Goal: Navigation & Orientation: Find specific page/section

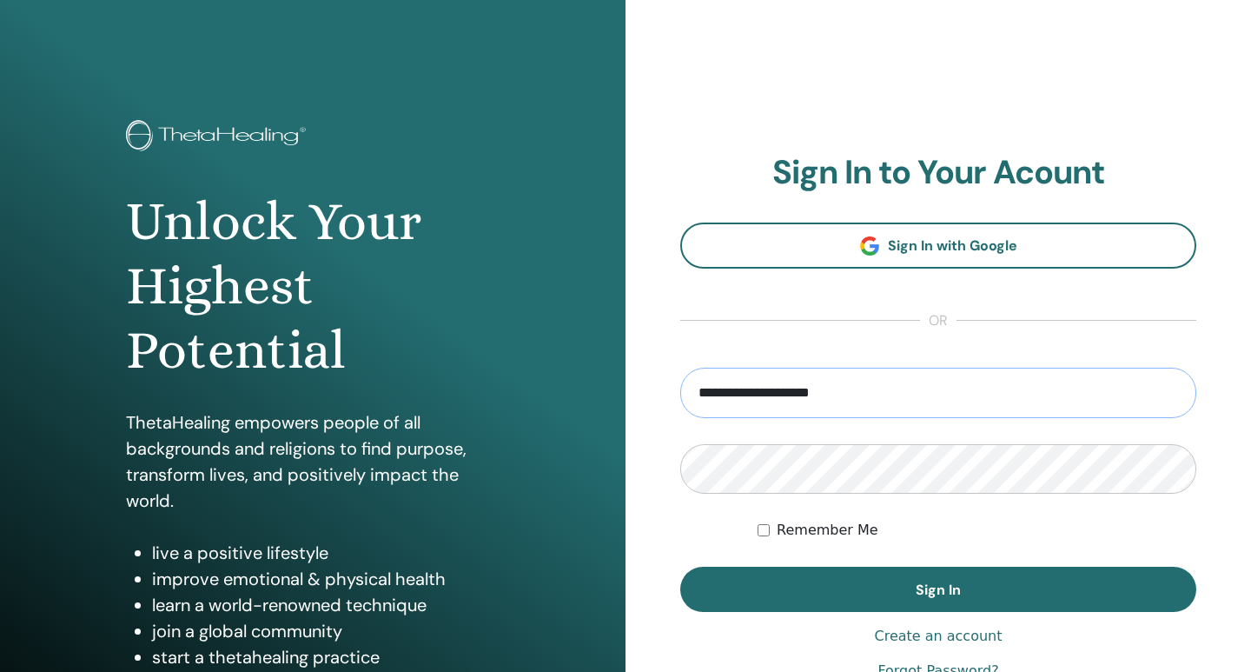
drag, startPoint x: 747, startPoint y: 395, endPoint x: 948, endPoint y: 395, distance: 201.6
click at [948, 395] on input "**********" at bounding box center [938, 393] width 516 height 50
type input "**********"
click at [680, 567] on button "Sign In" at bounding box center [938, 589] width 516 height 45
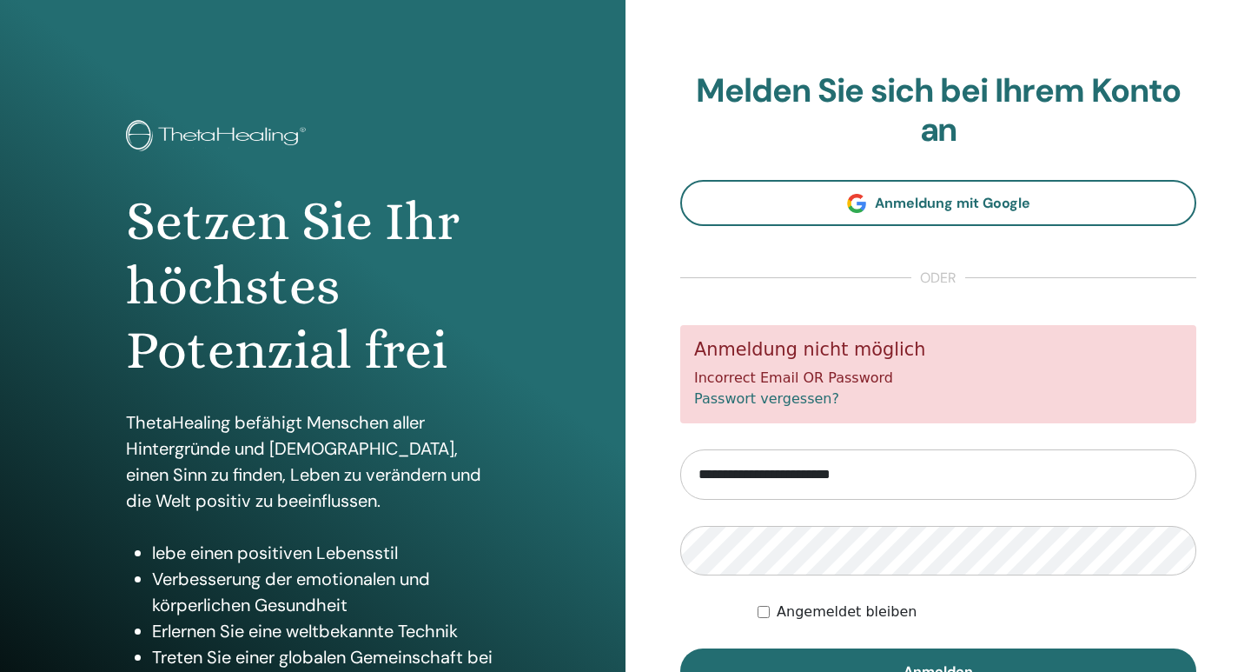
click at [851, 524] on form "**********" at bounding box center [938, 509] width 516 height 368
click at [680, 648] on button "Anmelden" at bounding box center [938, 670] width 516 height 45
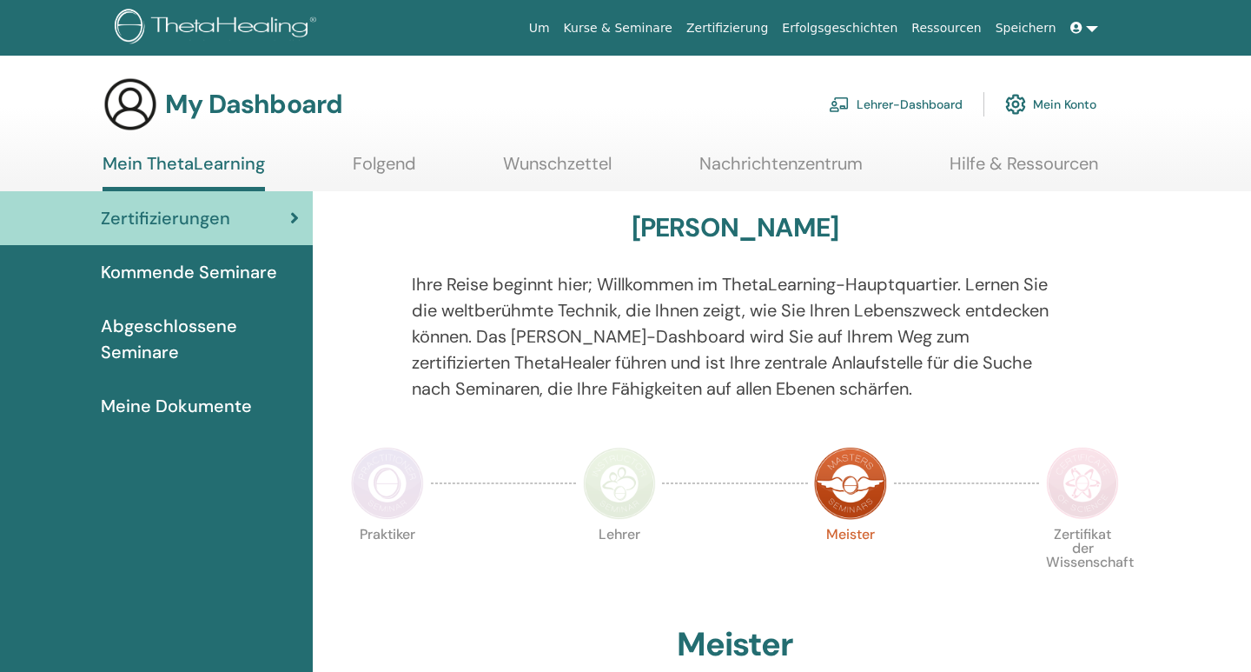
click at [187, 404] on span "Meine Dokumente" at bounding box center [176, 406] width 151 height 26
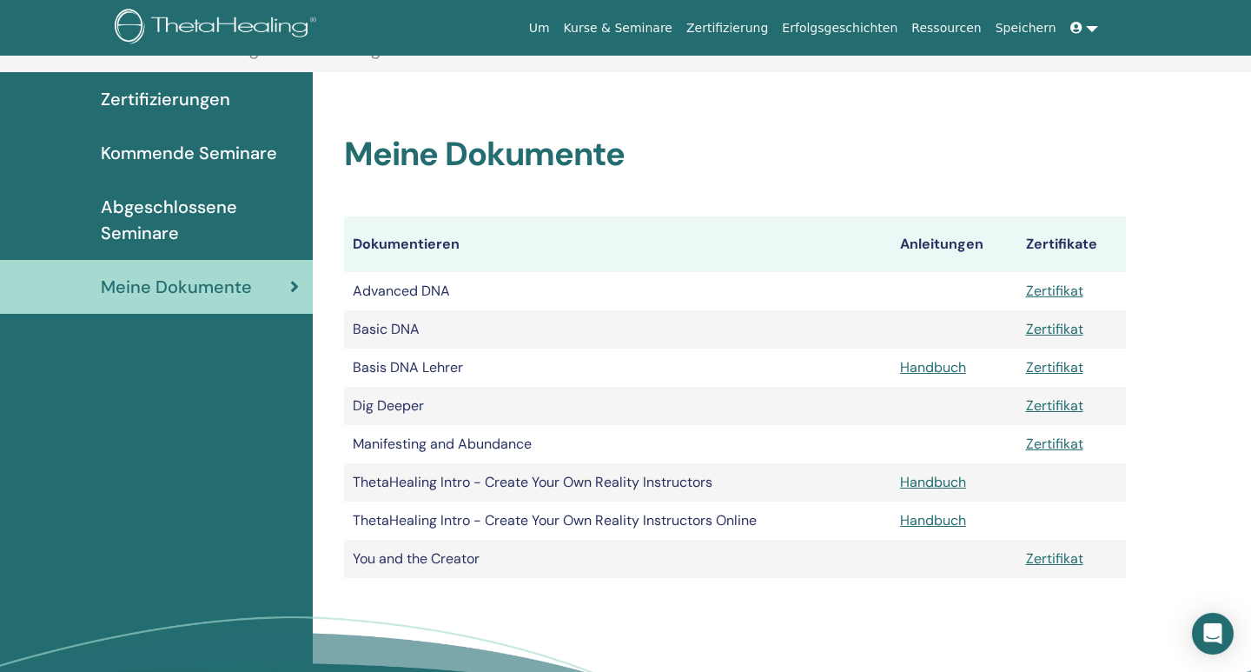
scroll to position [312, 0]
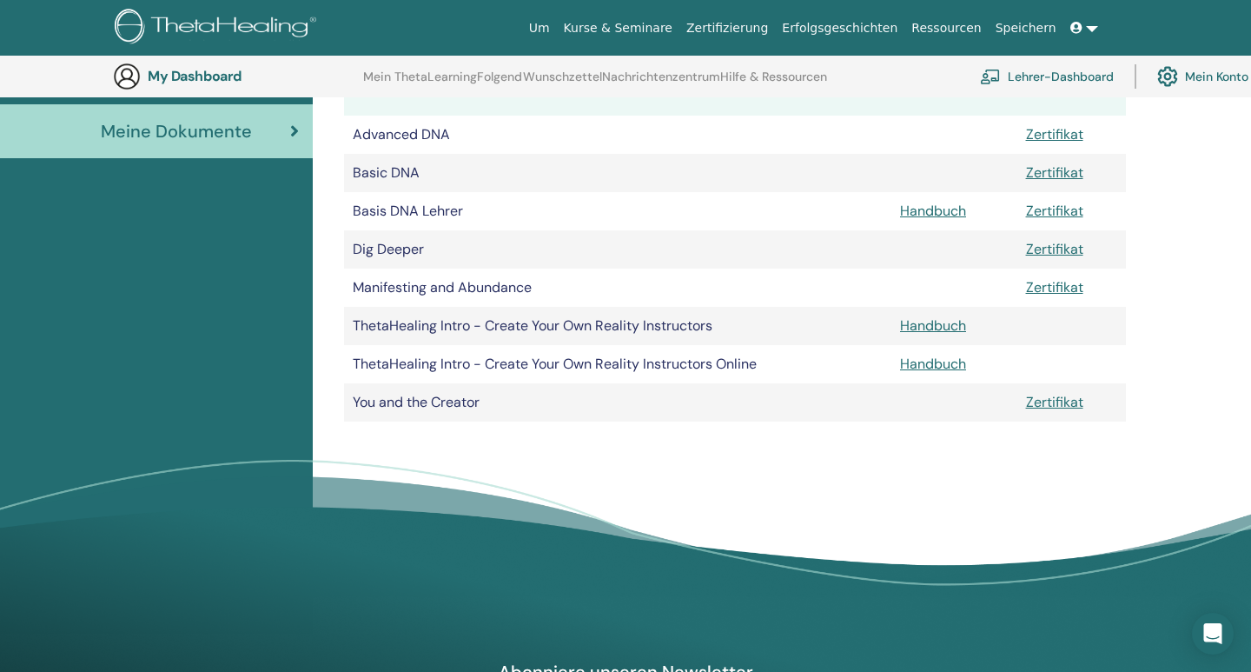
click at [791, 192] on td "Basis DNA Lehrer" at bounding box center [618, 211] width 548 height 38
click at [680, 31] on link "Kurse & Seminare" at bounding box center [618, 28] width 123 height 32
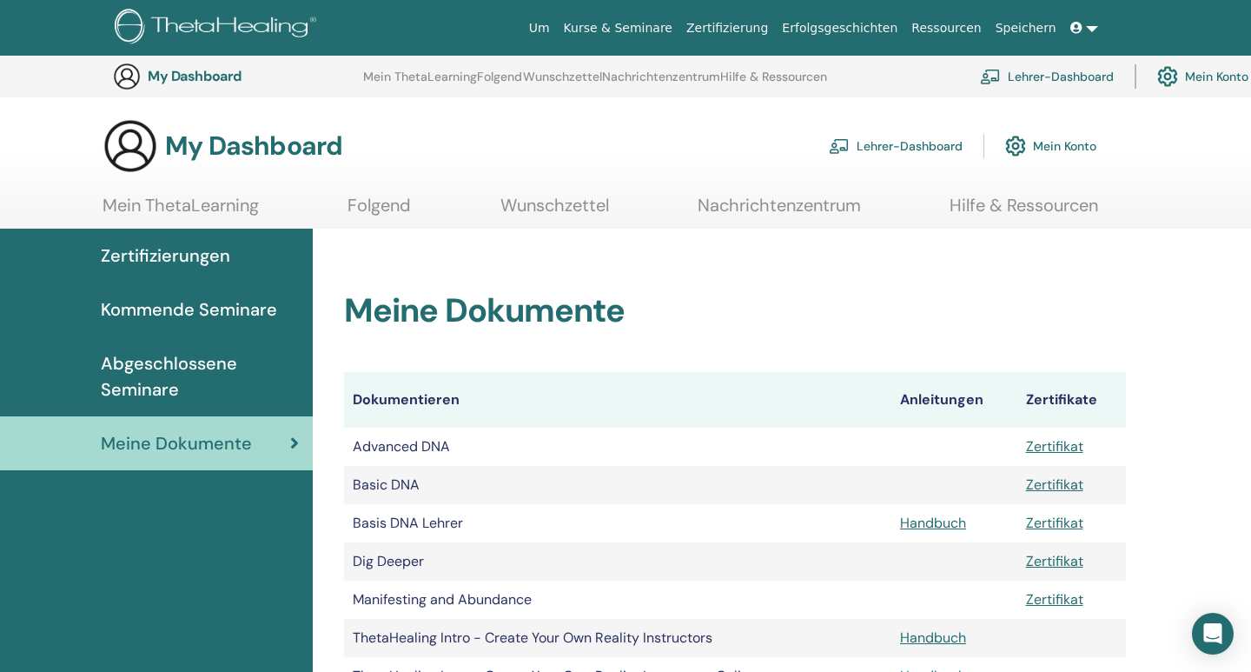
scroll to position [312, 0]
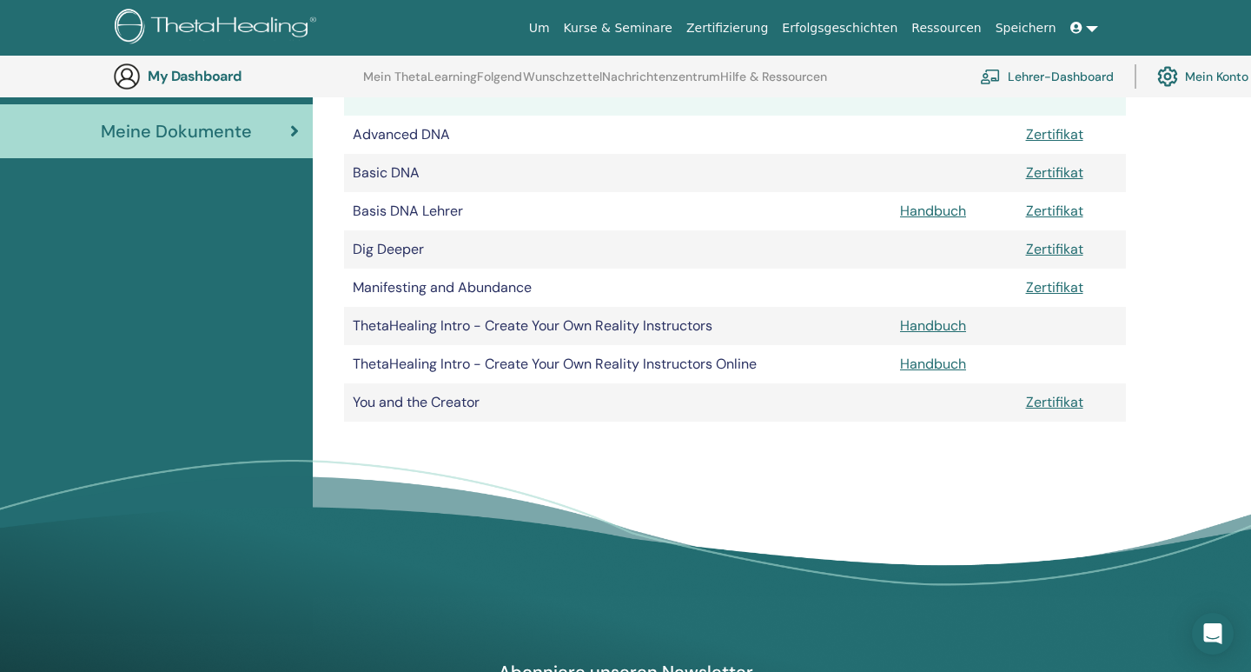
click at [249, 136] on span "Meine Dokumente" at bounding box center [176, 131] width 151 height 26
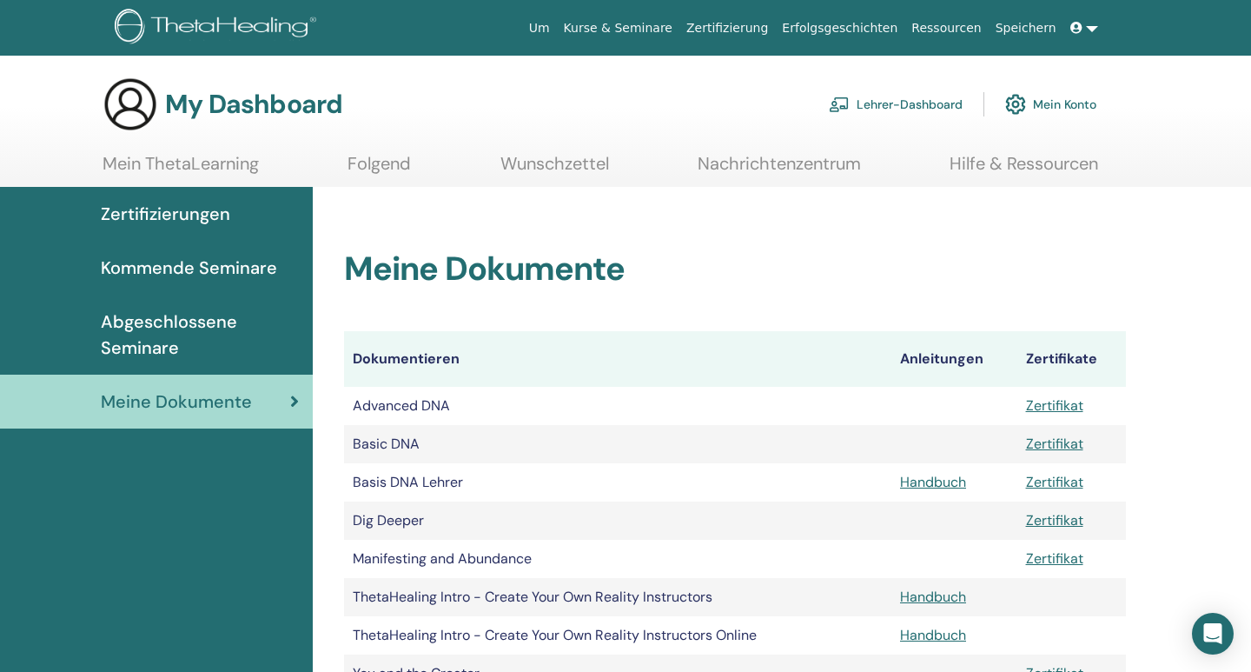
click at [898, 107] on link "Lehrer-Dashboard" at bounding box center [896, 104] width 134 height 38
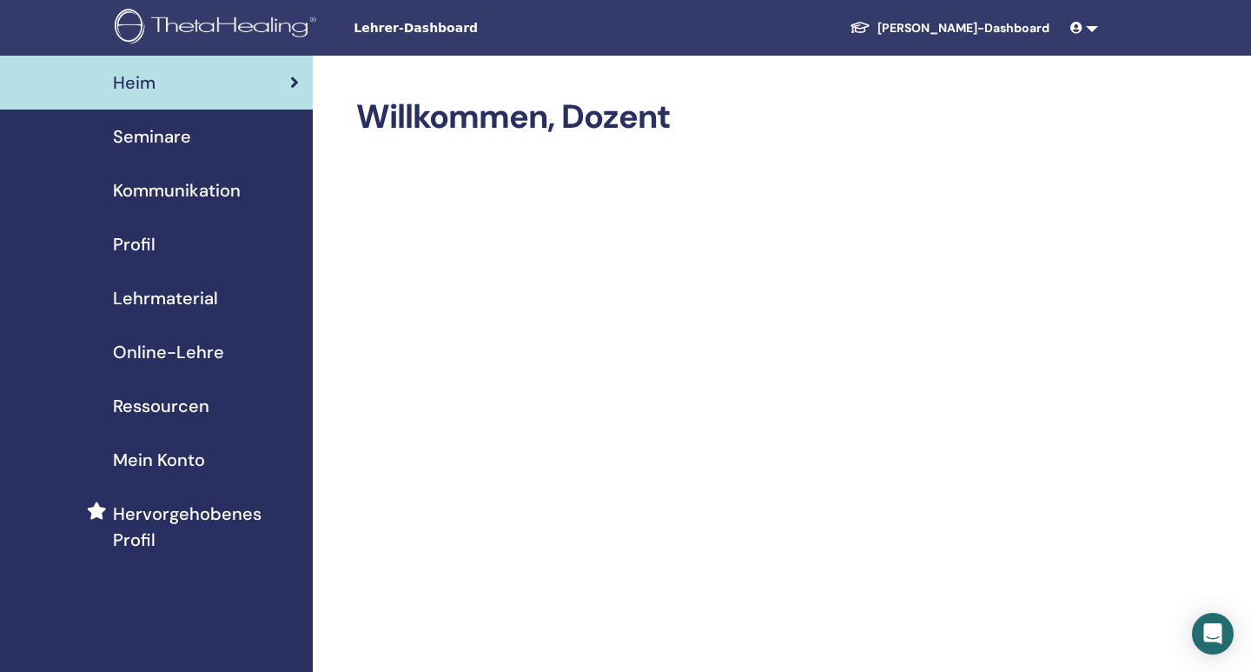
click at [194, 194] on span "Kommunikation" at bounding box center [177, 190] width 128 height 26
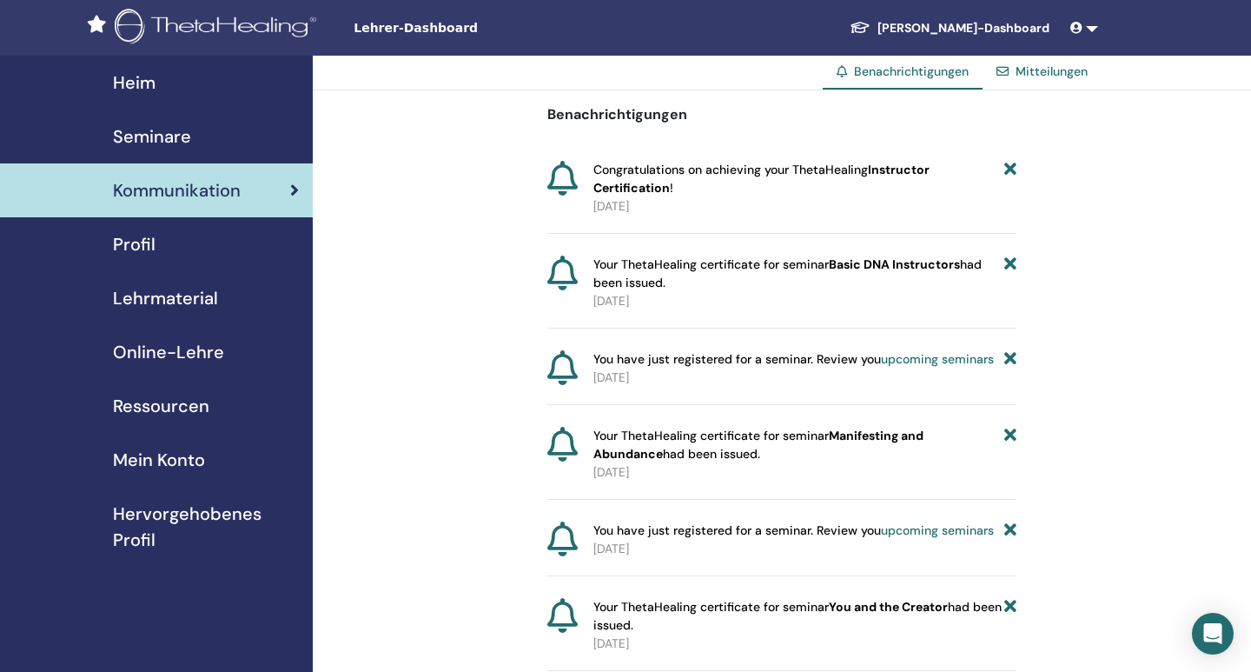
click at [157, 239] on div "Profil" at bounding box center [156, 244] width 285 height 26
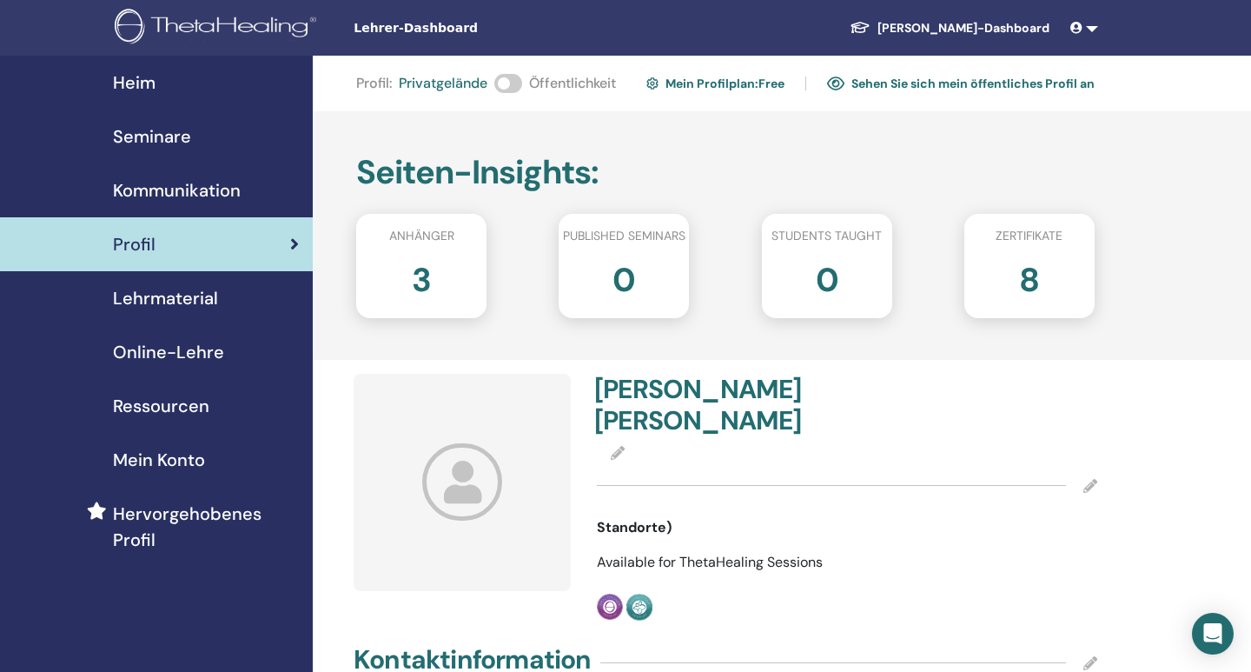
click at [183, 302] on span "Lehrmaterial" at bounding box center [165, 298] width 105 height 26
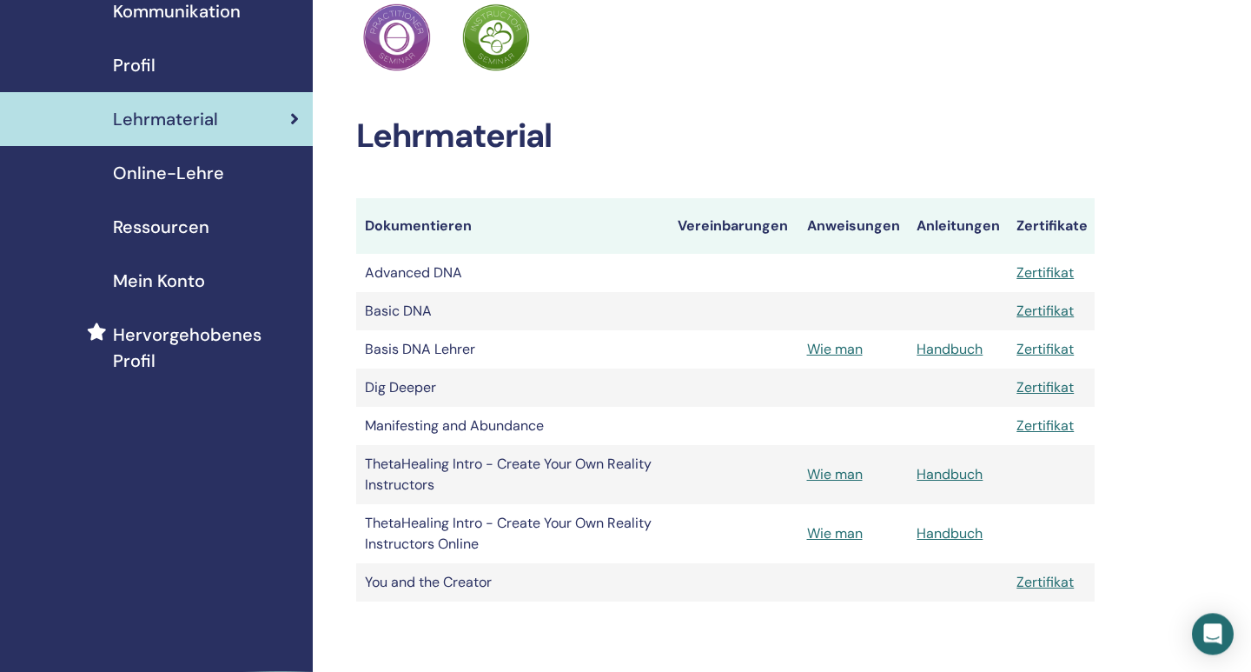
scroll to position [181, 0]
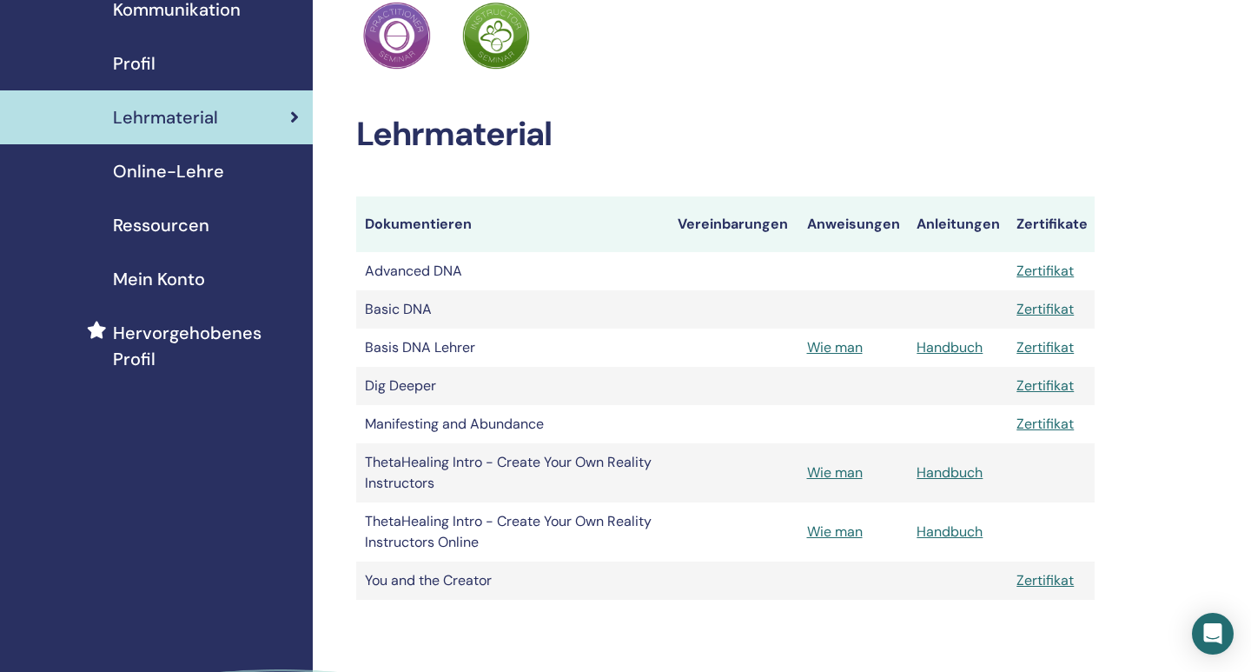
click at [193, 171] on span "Online-Lehre" at bounding box center [168, 171] width 111 height 26
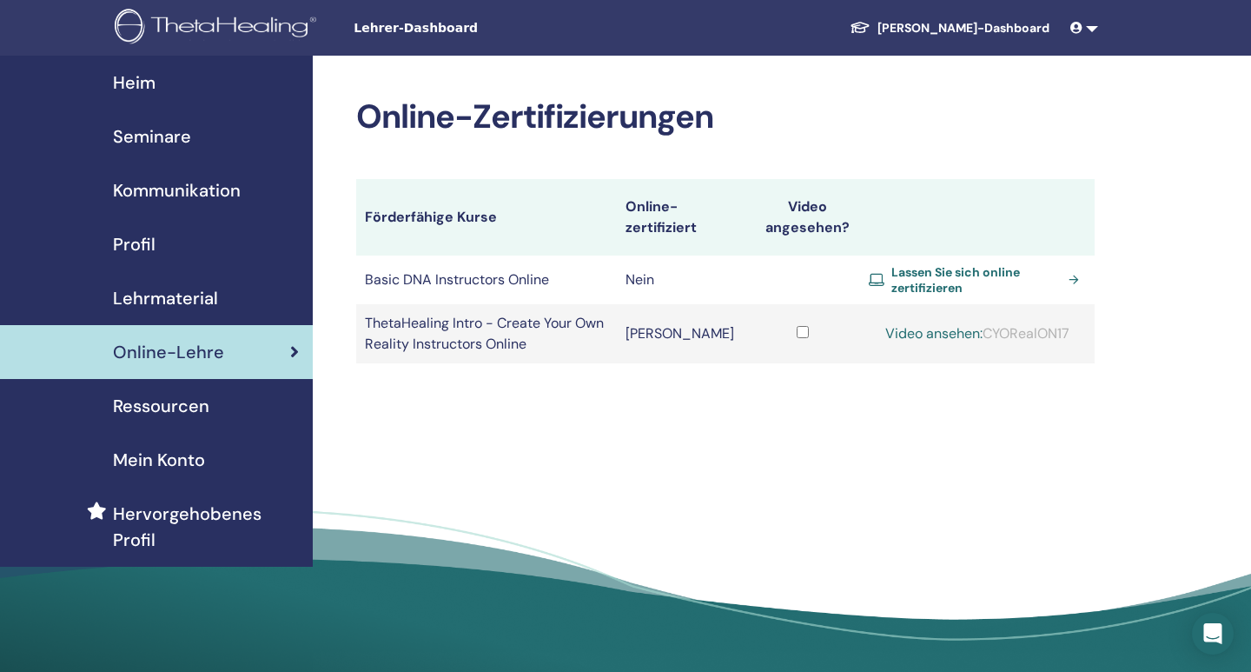
click at [162, 415] on span "Ressourcen" at bounding box center [161, 406] width 96 height 26
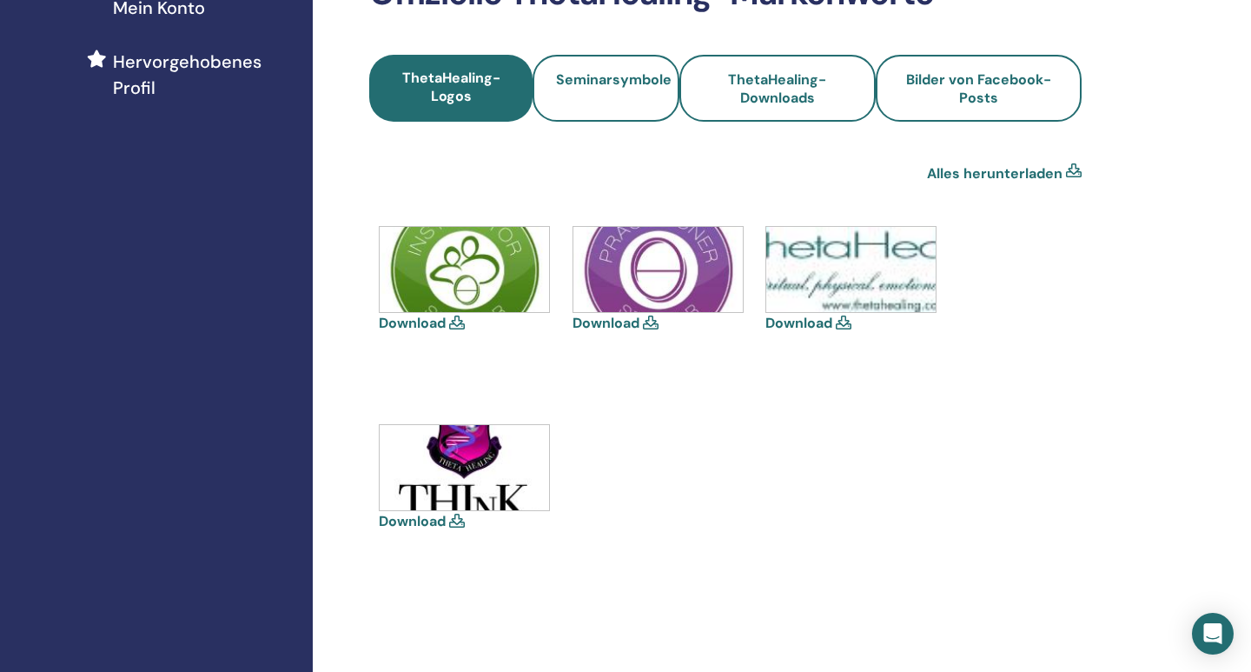
scroll to position [271, 0]
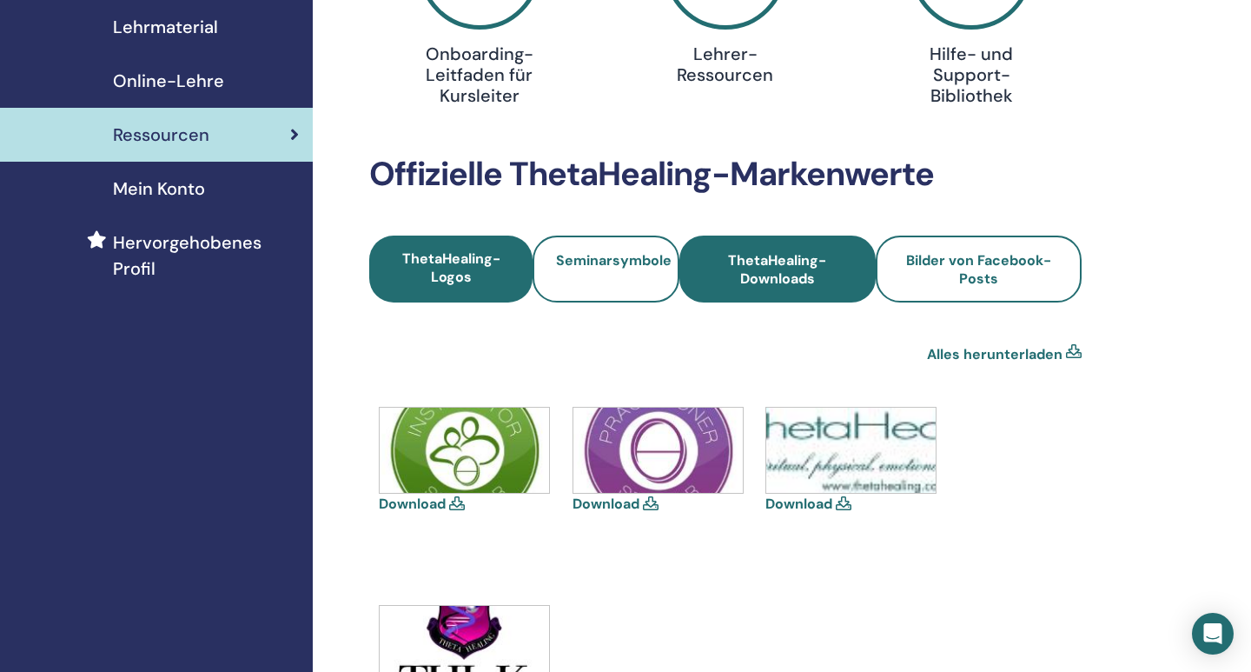
click at [768, 270] on span "ThetaHealing-Downloads" at bounding box center [777, 269] width 149 height 37
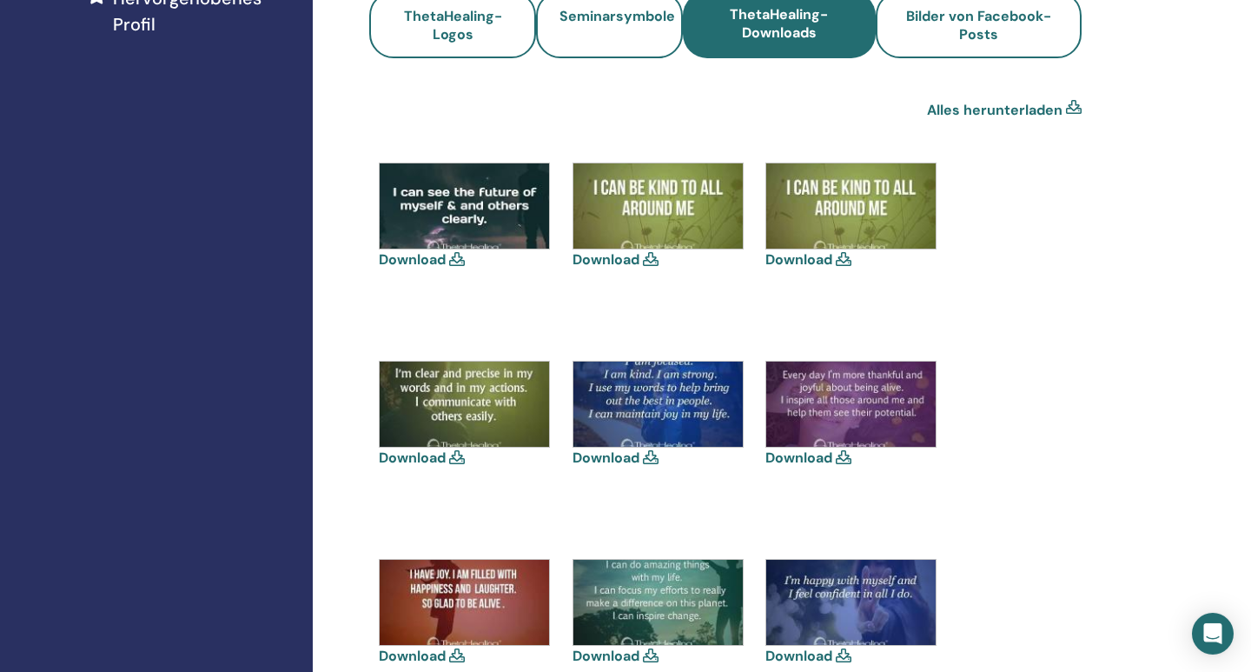
scroll to position [452, 0]
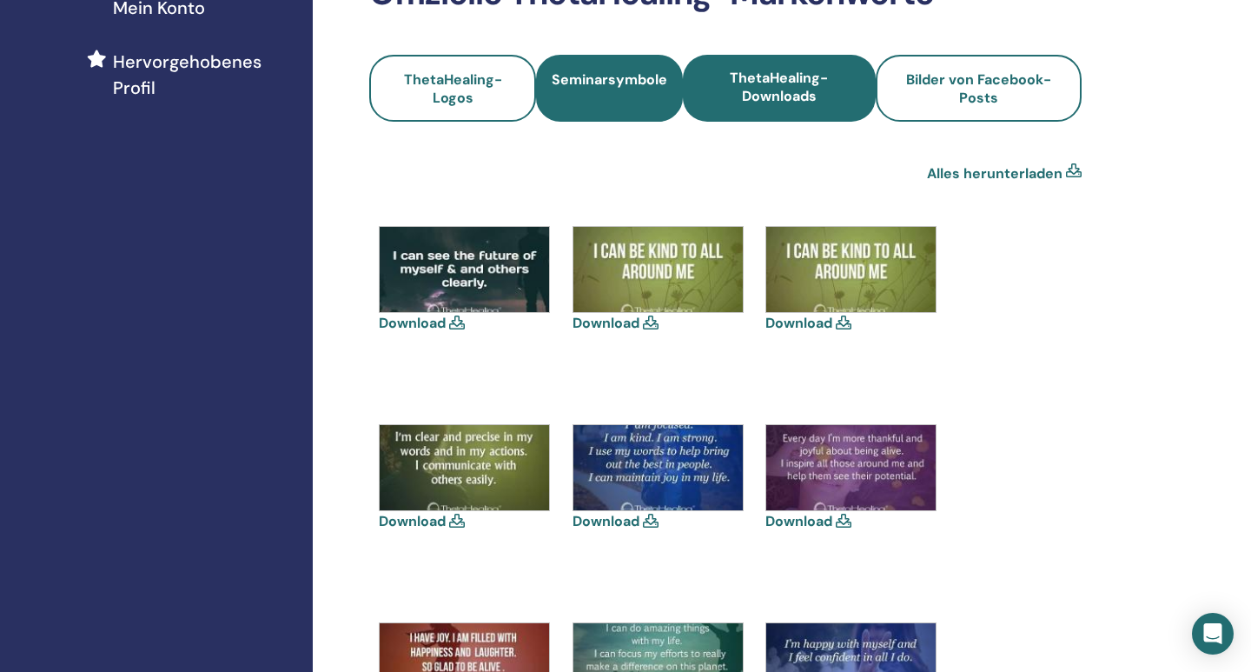
click at [639, 98] on span "Seminarsymbole" at bounding box center [610, 88] width 116 height 37
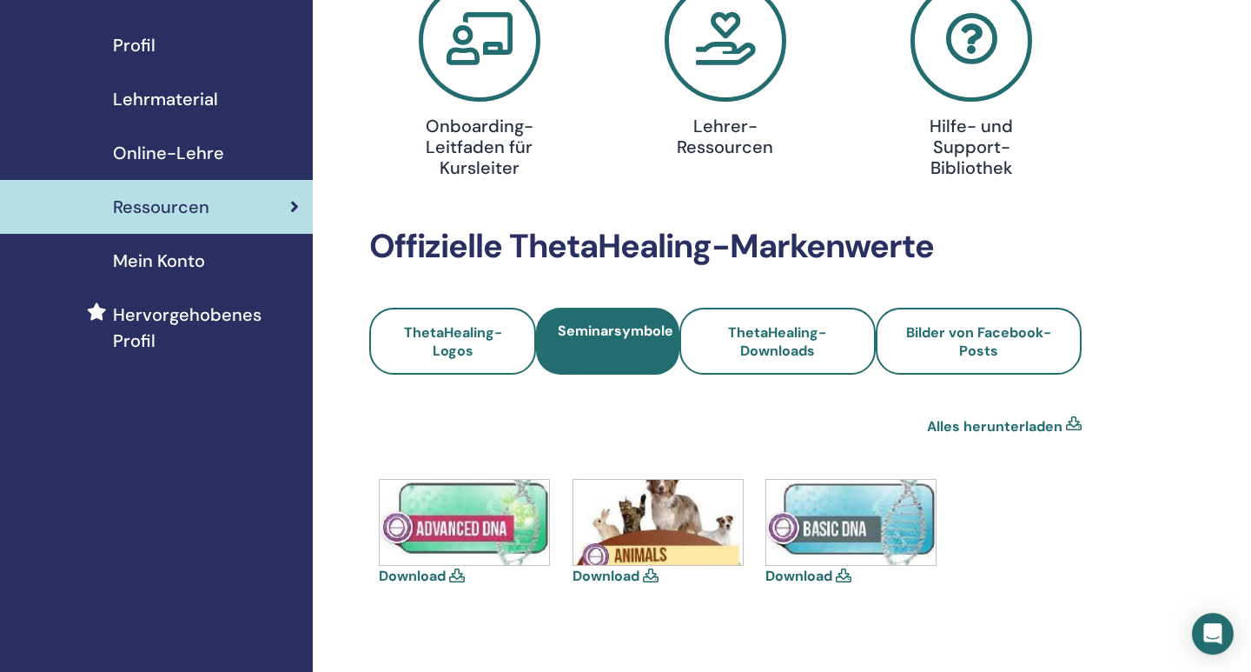
scroll to position [90, 0]
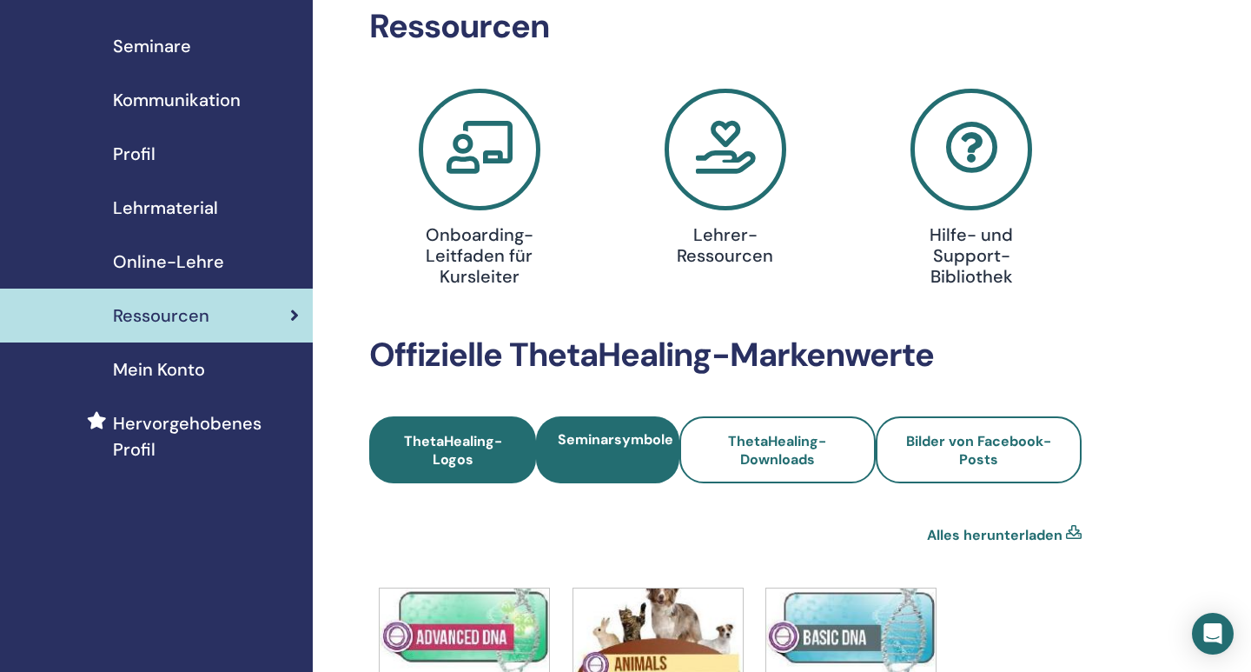
click at [460, 435] on span "ThetaHealing-Logos" at bounding box center [453, 450] width 120 height 37
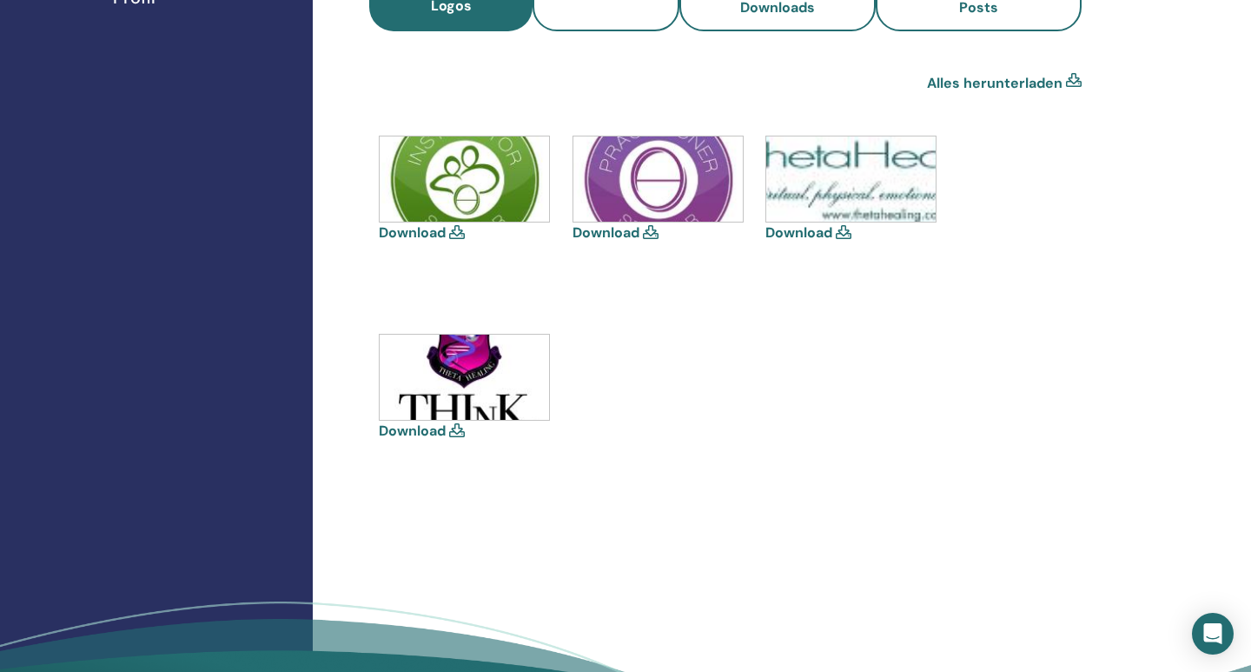
scroll to position [271, 0]
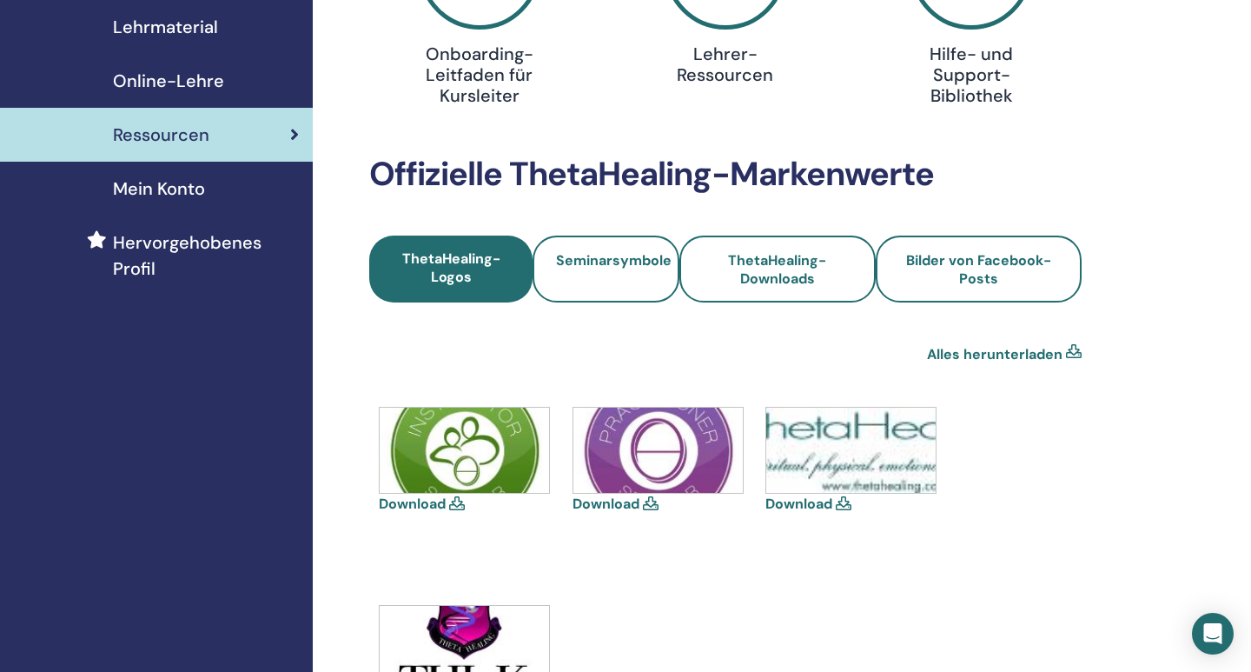
click at [160, 177] on span "Mein Konto" at bounding box center [159, 189] width 92 height 26
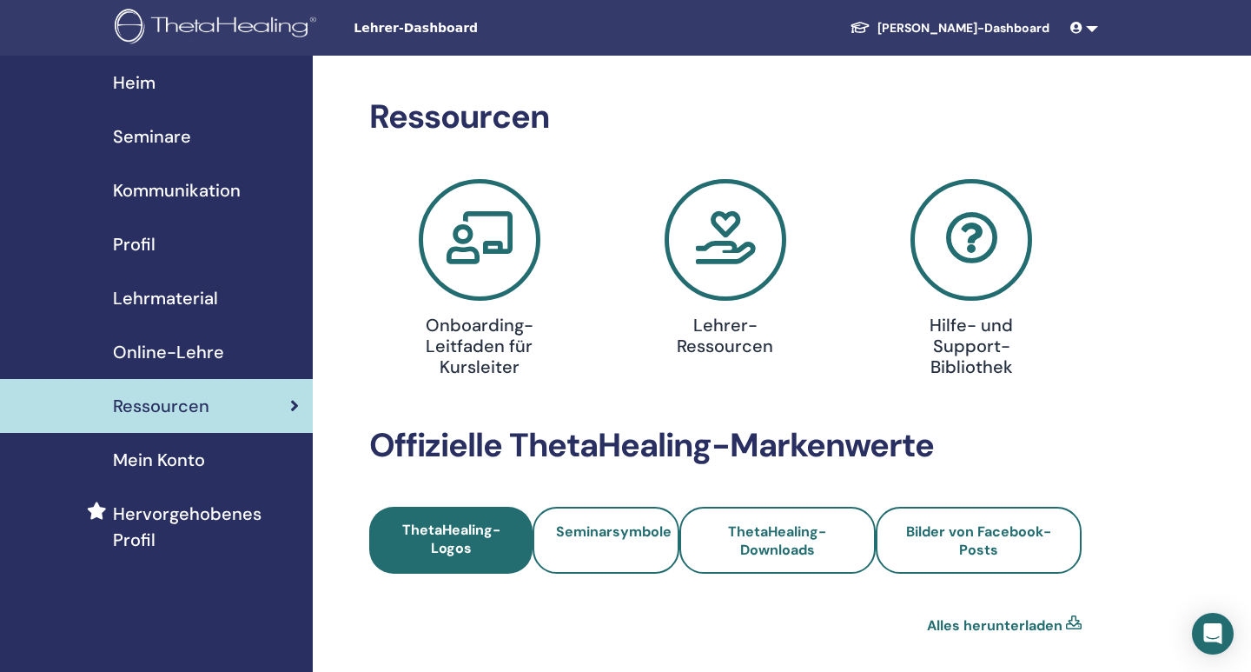
scroll to position [271, 0]
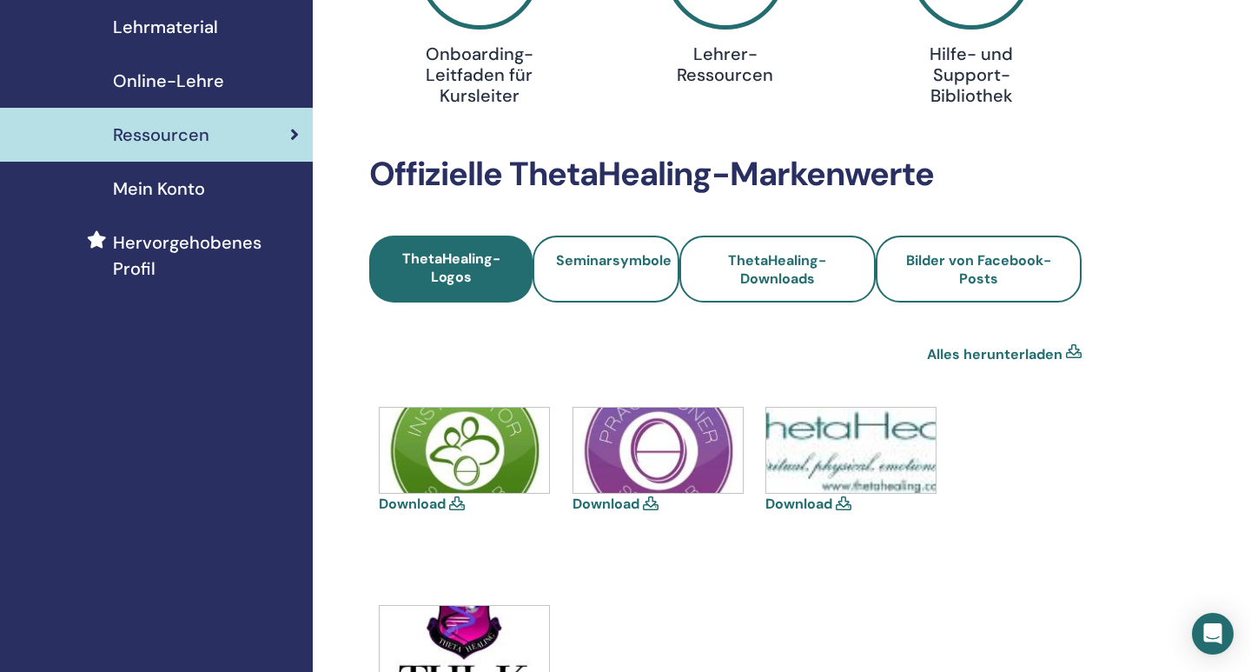
click at [178, 81] on span "Online-Lehre" at bounding box center [168, 81] width 111 height 26
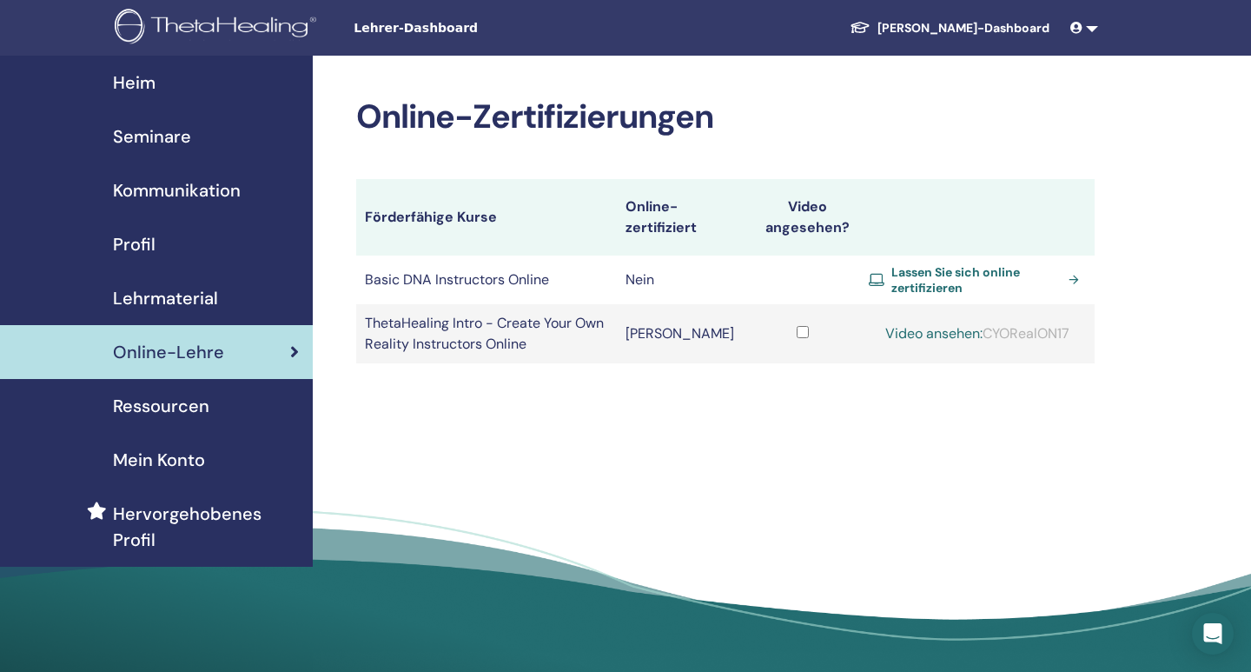
click at [983, 282] on span "Lassen Sie sich online zertifizieren" at bounding box center [977, 279] width 170 height 31
click at [150, 93] on span "Heim" at bounding box center [134, 83] width 43 height 26
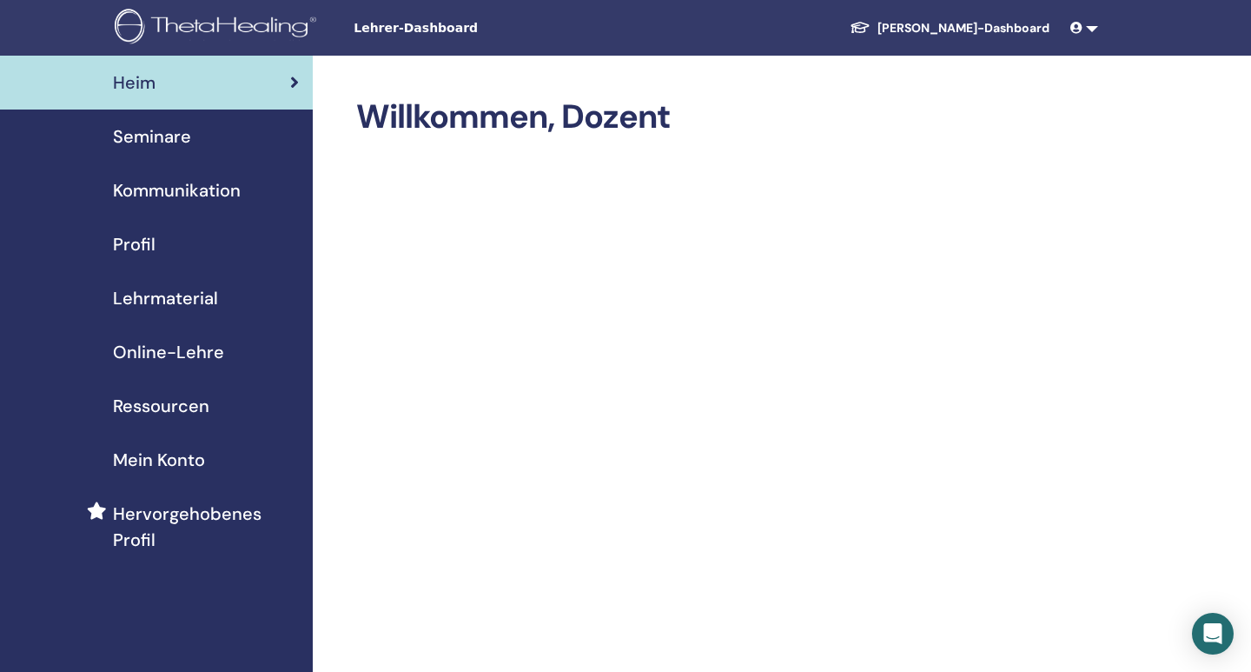
click at [167, 147] on span "Seminare" at bounding box center [152, 136] width 78 height 26
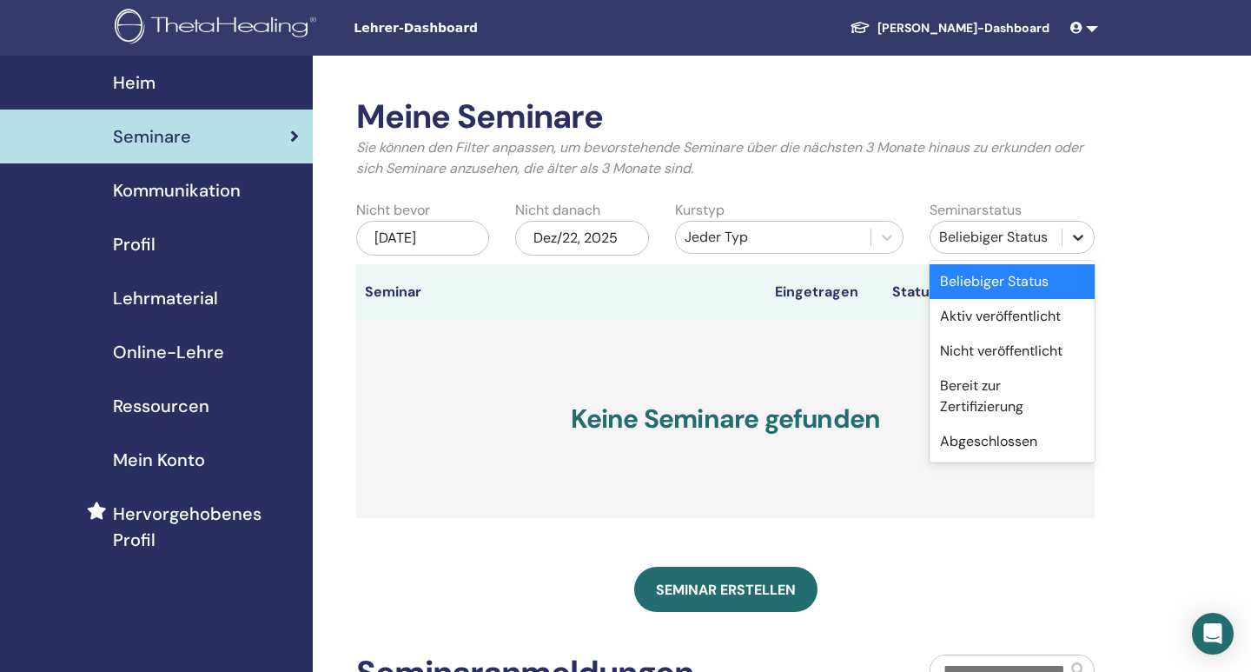
click at [1075, 236] on icon at bounding box center [1078, 238] width 10 height 6
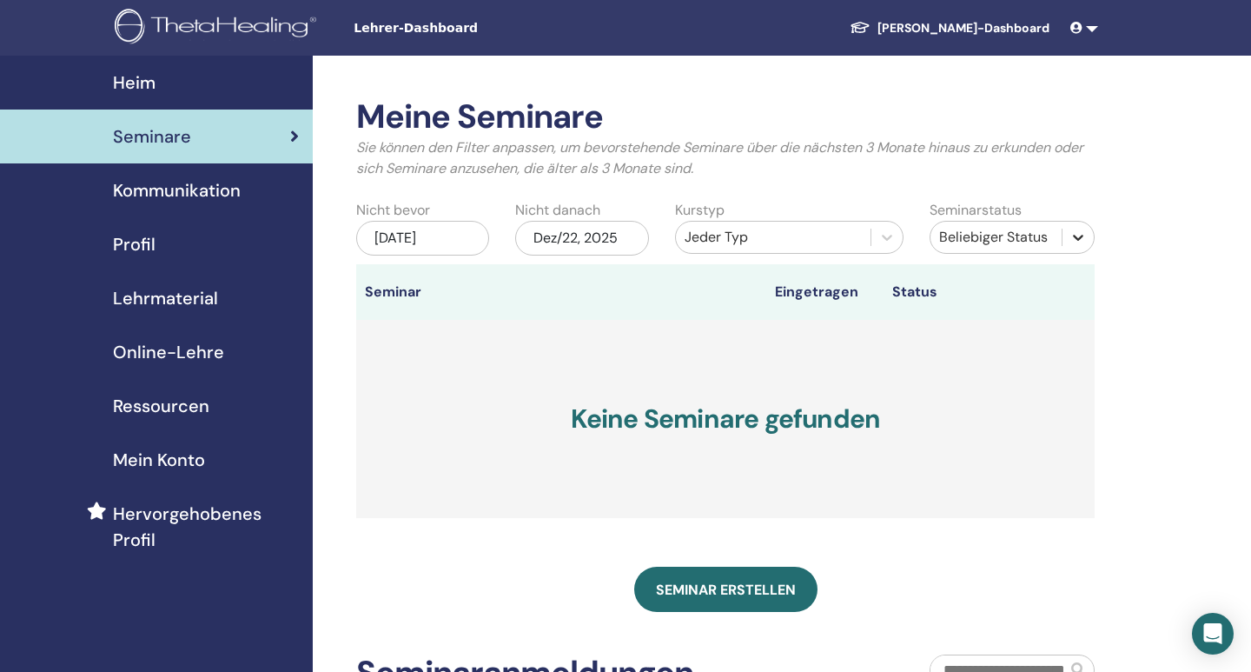
click at [1075, 236] on icon at bounding box center [1078, 238] width 10 height 6
click at [977, 27] on link "[PERSON_NAME]-Dashboard" at bounding box center [950, 28] width 228 height 32
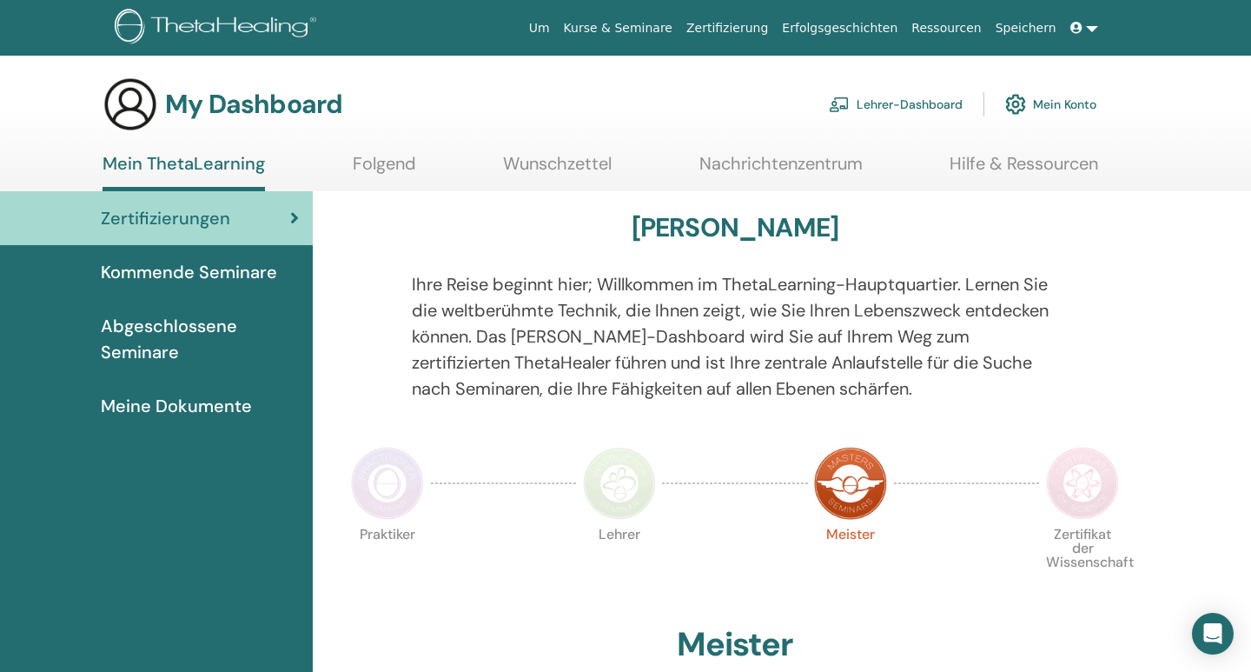
click at [680, 30] on link "Kurse & Seminare" at bounding box center [618, 28] width 123 height 32
click at [1090, 32] on link at bounding box center [1085, 28] width 42 height 32
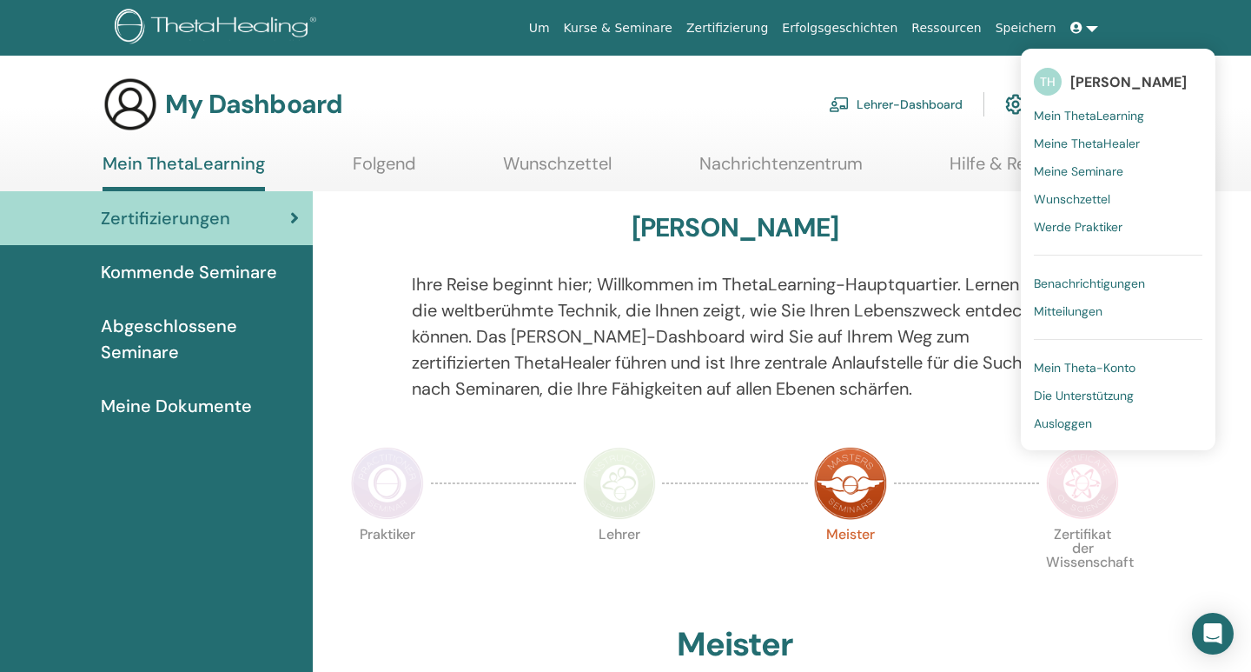
click at [1076, 418] on span "Ausloggen" at bounding box center [1063, 423] width 58 height 16
